Goal: Task Accomplishment & Management: Complete application form

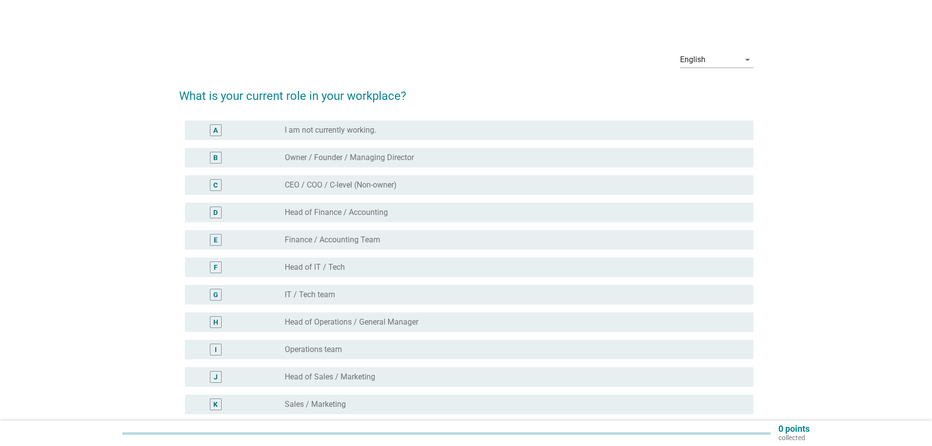
click at [530, 228] on div "E radio_button_unchecked Finance / Accounting Team" at bounding box center [466, 239] width 575 height 27
click at [525, 240] on div "radio_button_unchecked Finance / Accounting Team" at bounding box center [511, 240] width 453 height 10
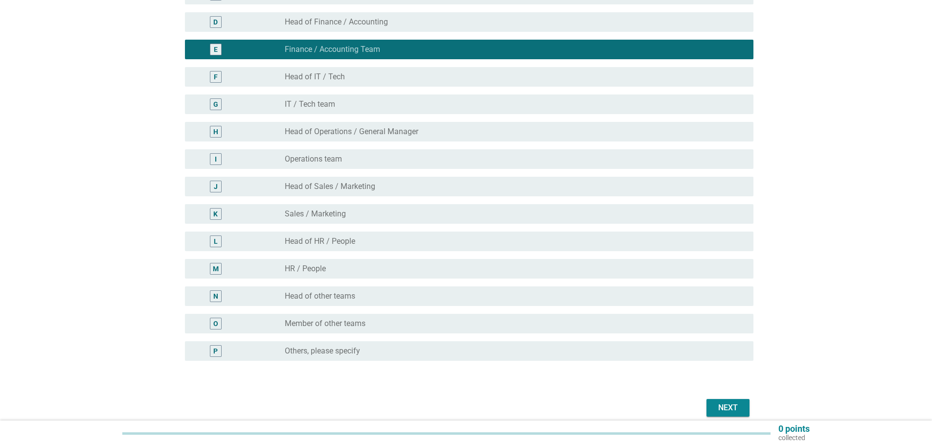
scroll to position [233, 0]
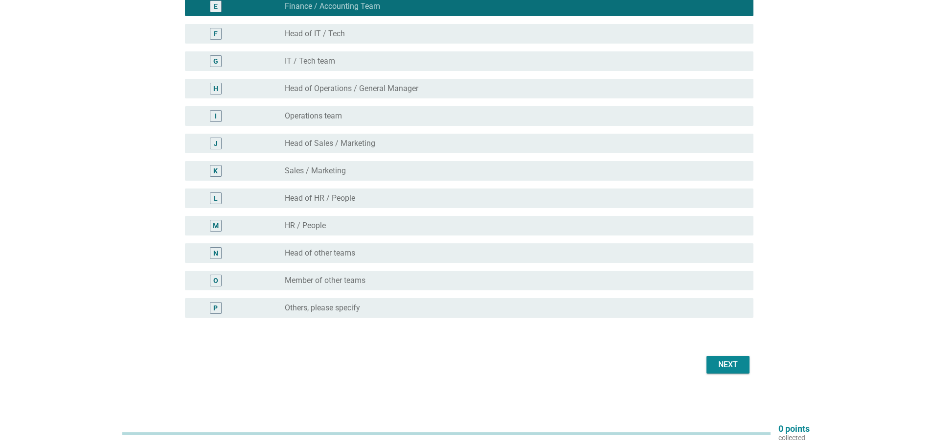
click at [715, 364] on div "Next" at bounding box center [728, 365] width 27 height 12
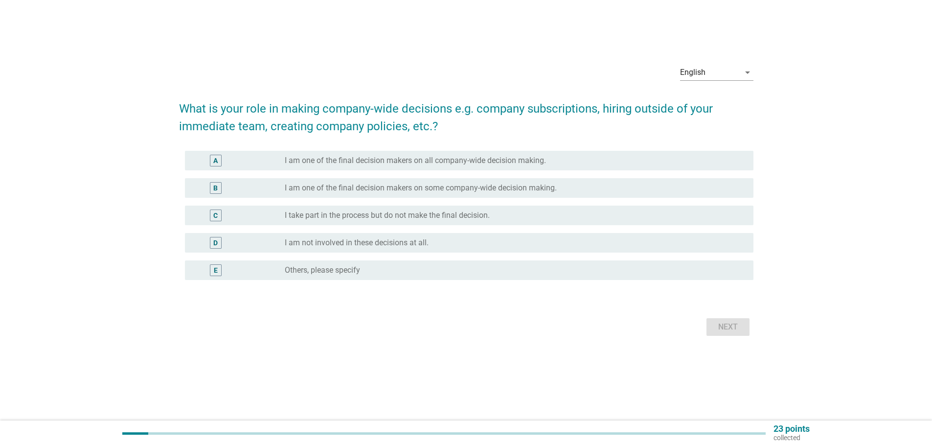
scroll to position [0, 0]
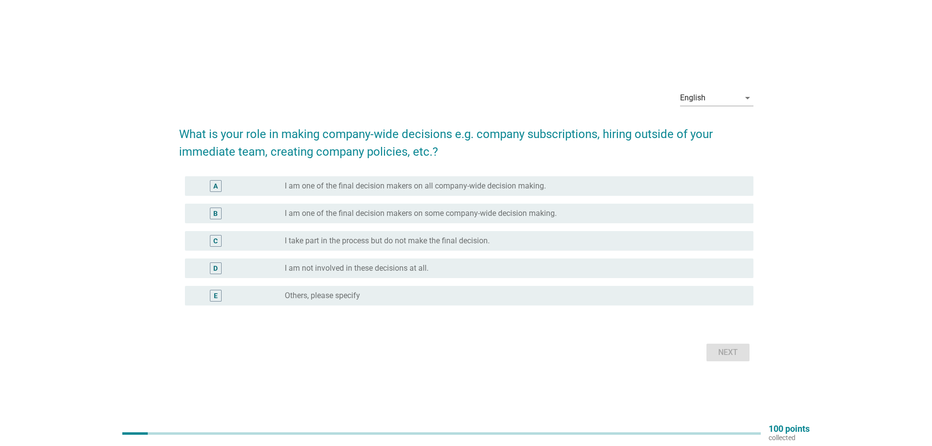
click at [496, 209] on label "I am one of the final decision makers on some company-wide decision making." at bounding box center [421, 214] width 272 height 10
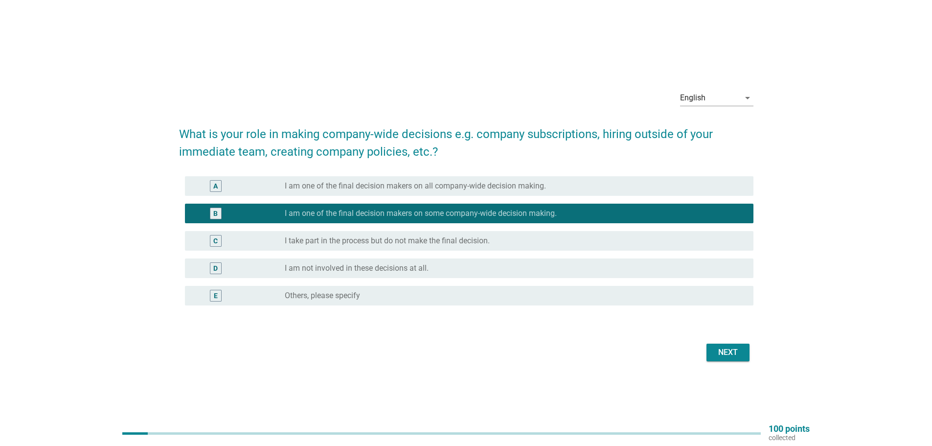
click at [718, 354] on div "Next" at bounding box center [728, 353] width 27 height 12
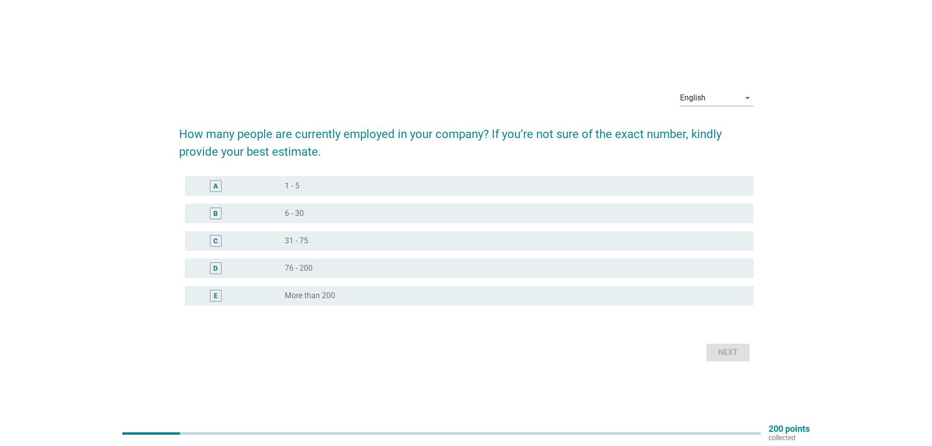
click at [550, 297] on div "radio_button_unchecked More than 200" at bounding box center [511, 296] width 453 height 10
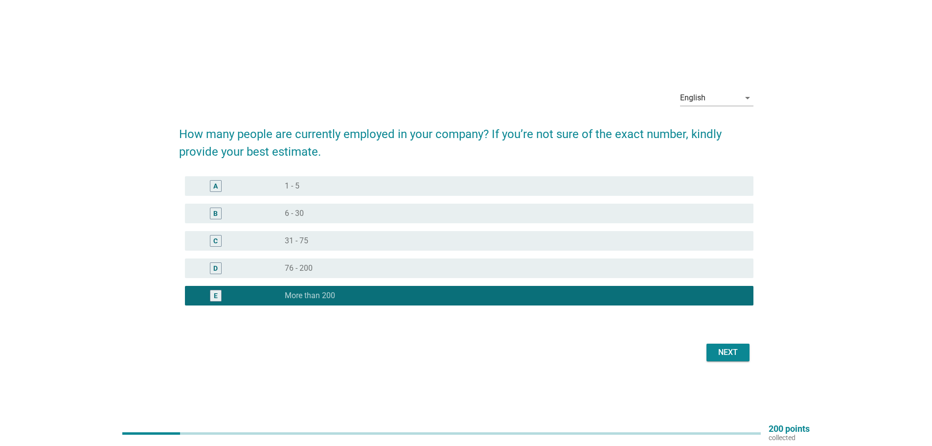
click at [739, 356] on div "Next" at bounding box center [728, 353] width 27 height 12
